Goal: Task Accomplishment & Management: Manage account settings

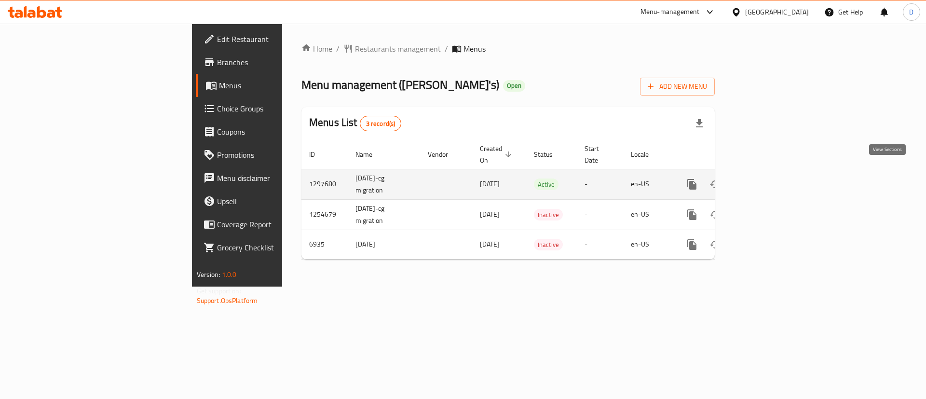
click at [766, 180] on icon "enhanced table" at bounding box center [761, 184] width 9 height 9
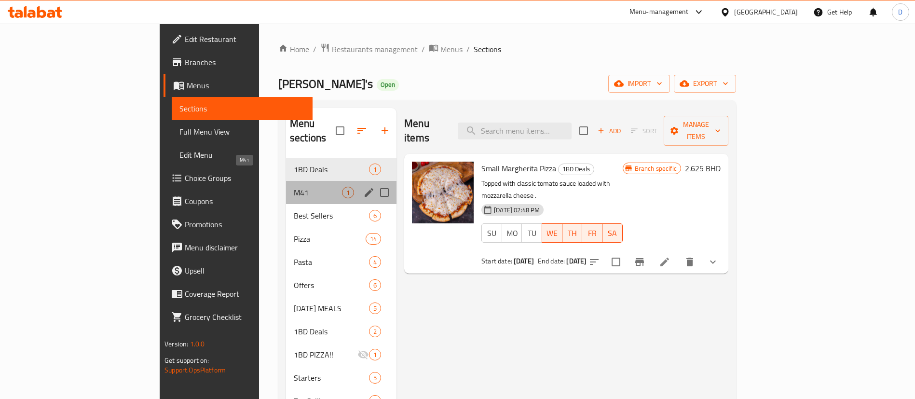
click at [294, 187] on span "M41" at bounding box center [318, 193] width 48 height 12
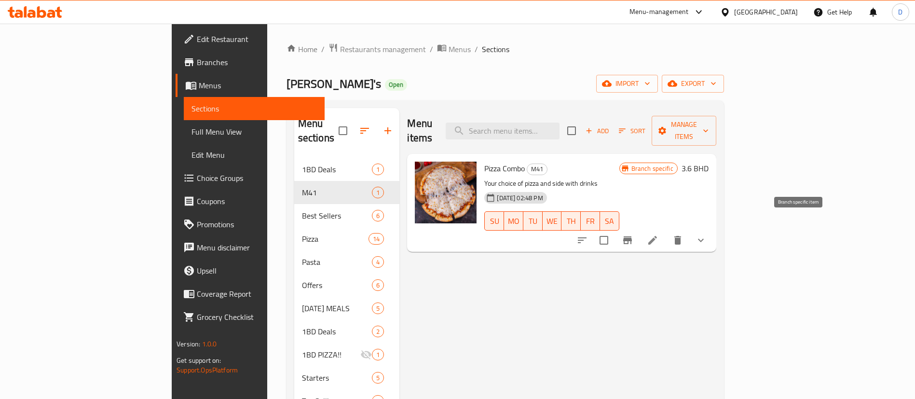
click at [633, 234] on icon "Branch-specific-item" at bounding box center [627, 240] width 12 height 12
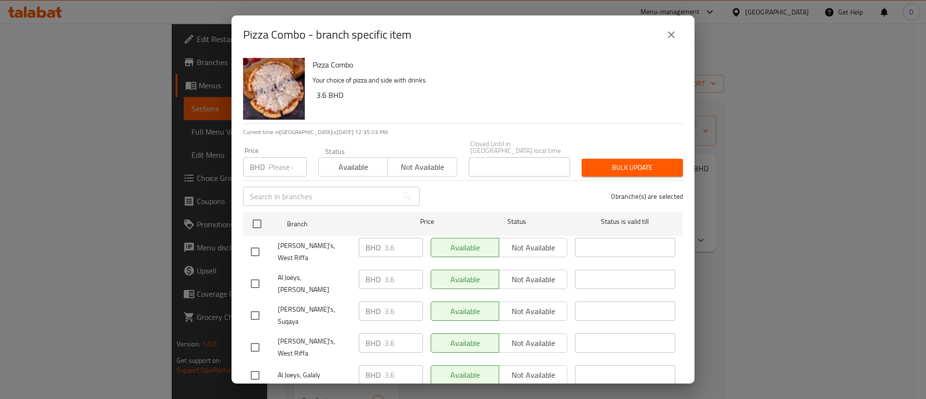
click at [685, 27] on div "Pizza Combo - branch specific item" at bounding box center [462, 34] width 463 height 39
click at [675, 30] on button "close" at bounding box center [671, 34] width 23 height 23
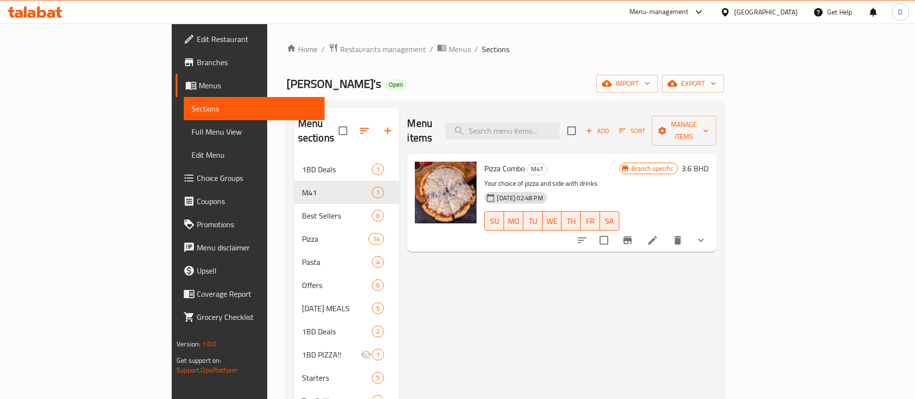
click at [580, 51] on ol "Home / Restaurants management / Menus / Sections" at bounding box center [504, 49] width 437 height 13
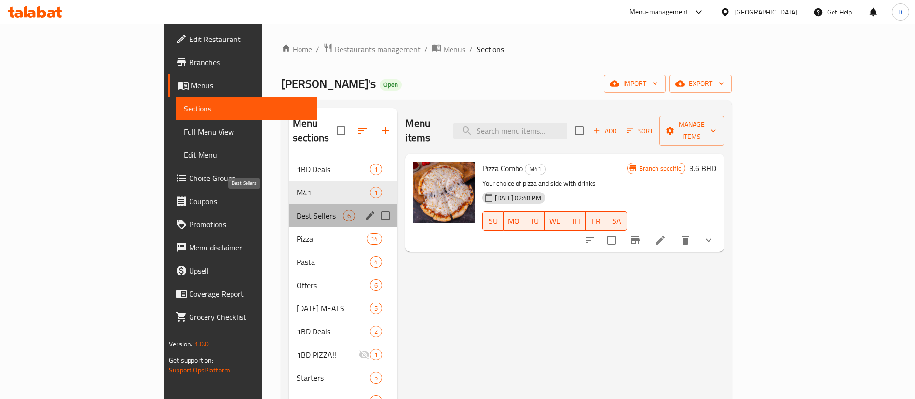
click at [297, 210] on span "Best Sellers" at bounding box center [320, 216] width 46 height 12
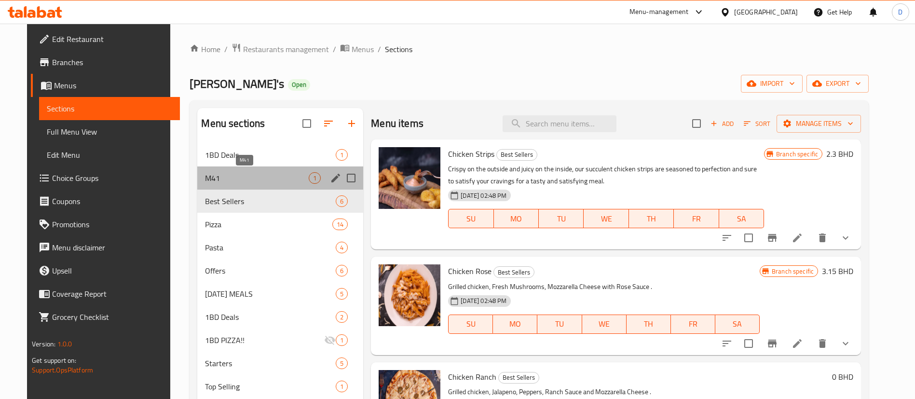
click at [263, 177] on span "M41" at bounding box center [257, 178] width 104 height 12
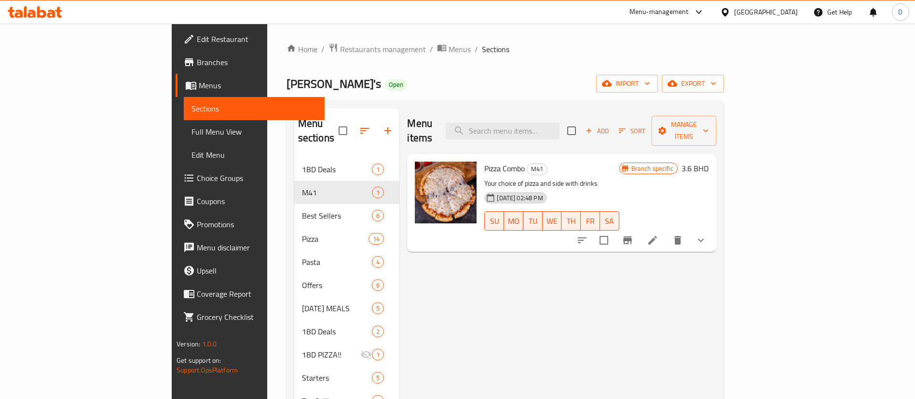
click at [712, 229] on button "show more" at bounding box center [700, 240] width 23 height 23
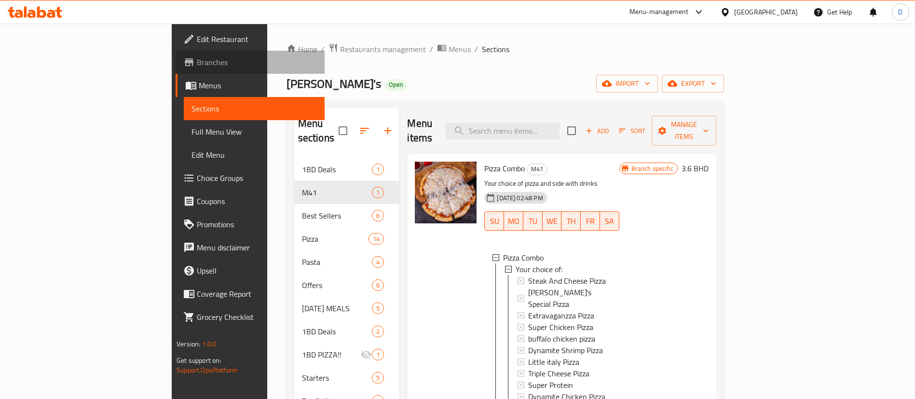
click at [197, 66] on span "Branches" at bounding box center [257, 62] width 120 height 12
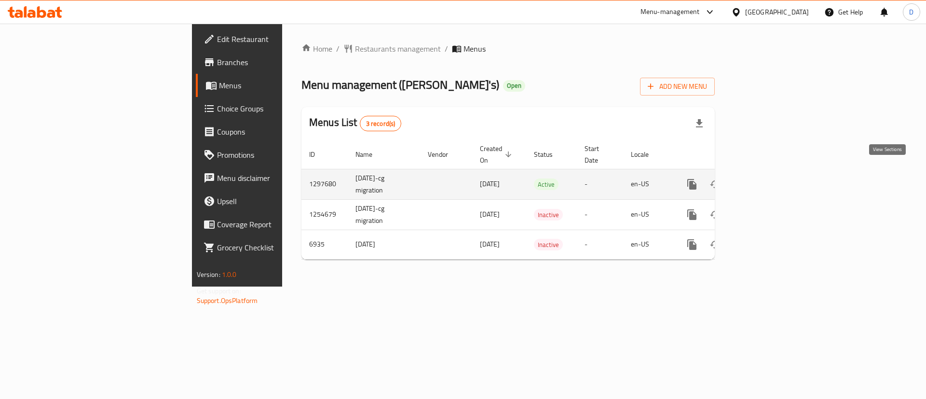
click at [773, 173] on link "enhanced table" at bounding box center [761, 184] width 23 height 23
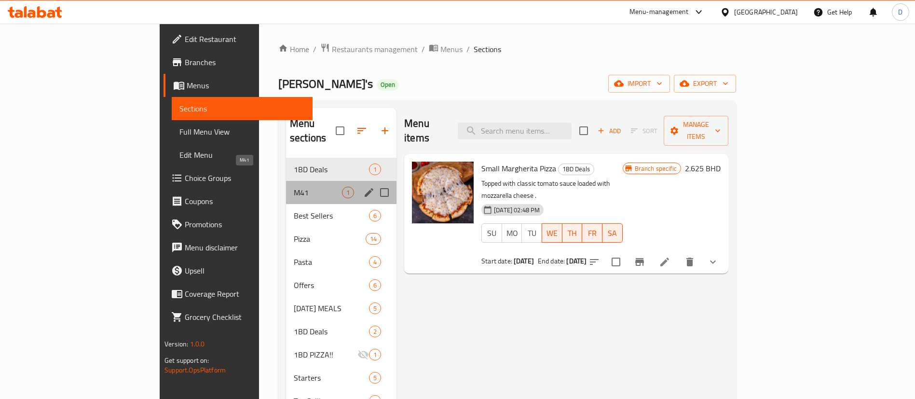
click at [297, 187] on span "M41" at bounding box center [318, 193] width 48 height 12
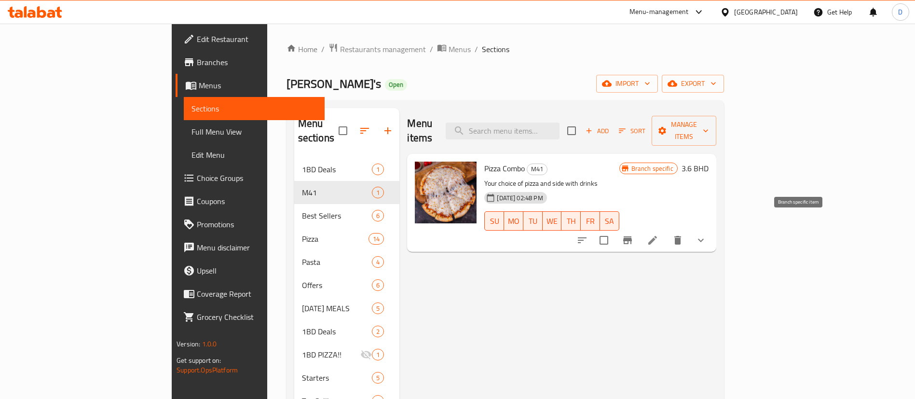
click at [632, 236] on icon "Branch-specific-item" at bounding box center [627, 240] width 9 height 8
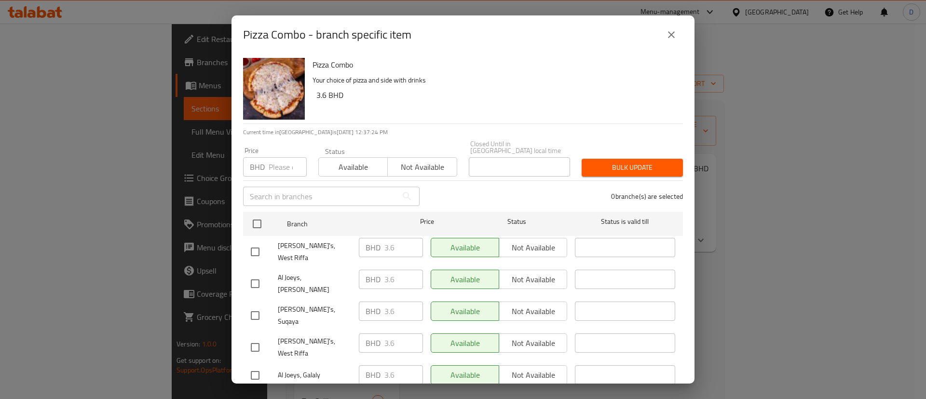
click at [675, 31] on button "close" at bounding box center [671, 34] width 23 height 23
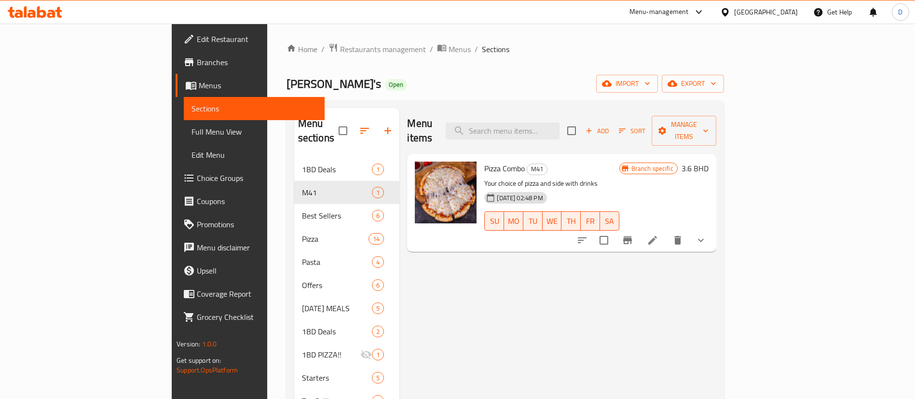
click at [657, 236] on icon at bounding box center [652, 240] width 9 height 9
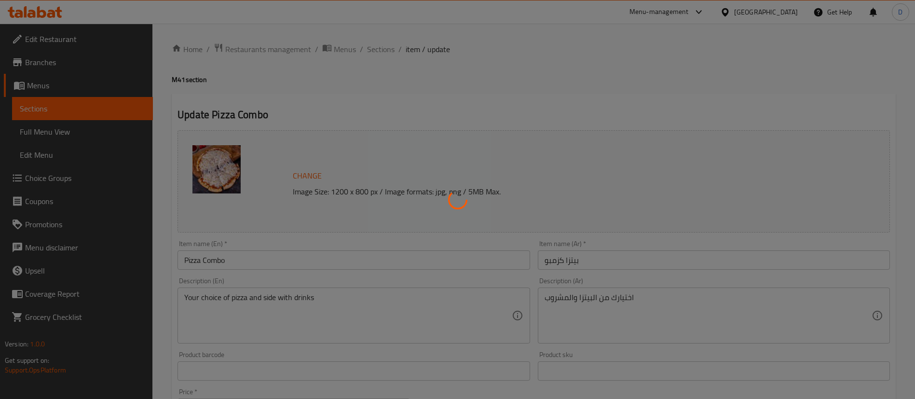
type input "اختيارك من:"
type input "1"
type input "مقبلا"
type input "1"
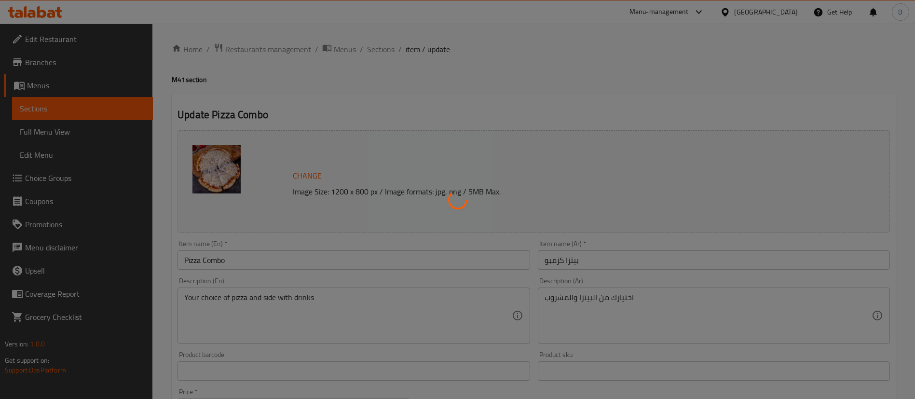
type input "1"
type input "مشروبات"
type input "1"
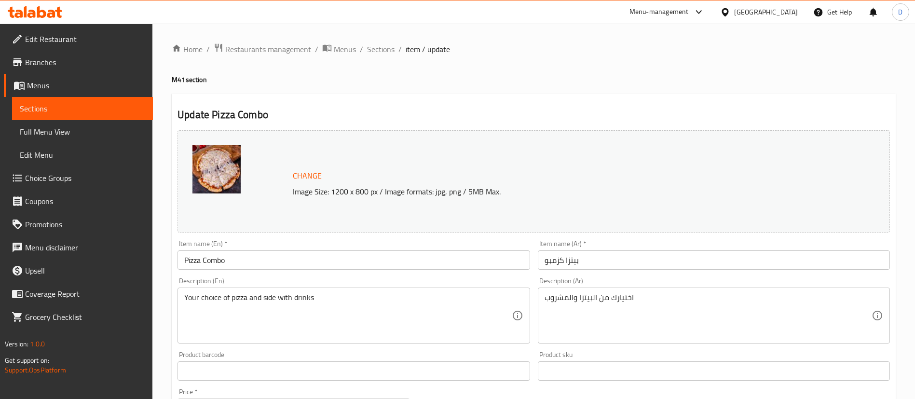
click at [653, 76] on h4 "M41 section" at bounding box center [534, 80] width 724 height 10
